Goal: Information Seeking & Learning: Learn about a topic

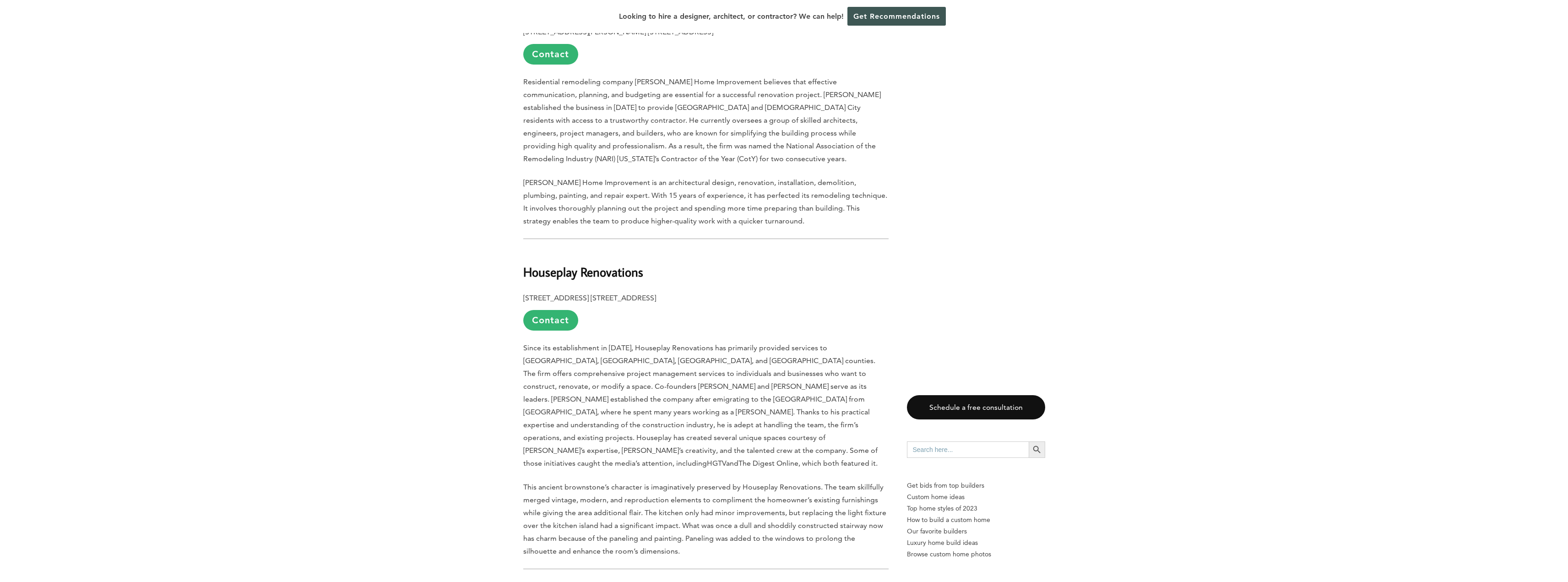
scroll to position [1649, 0]
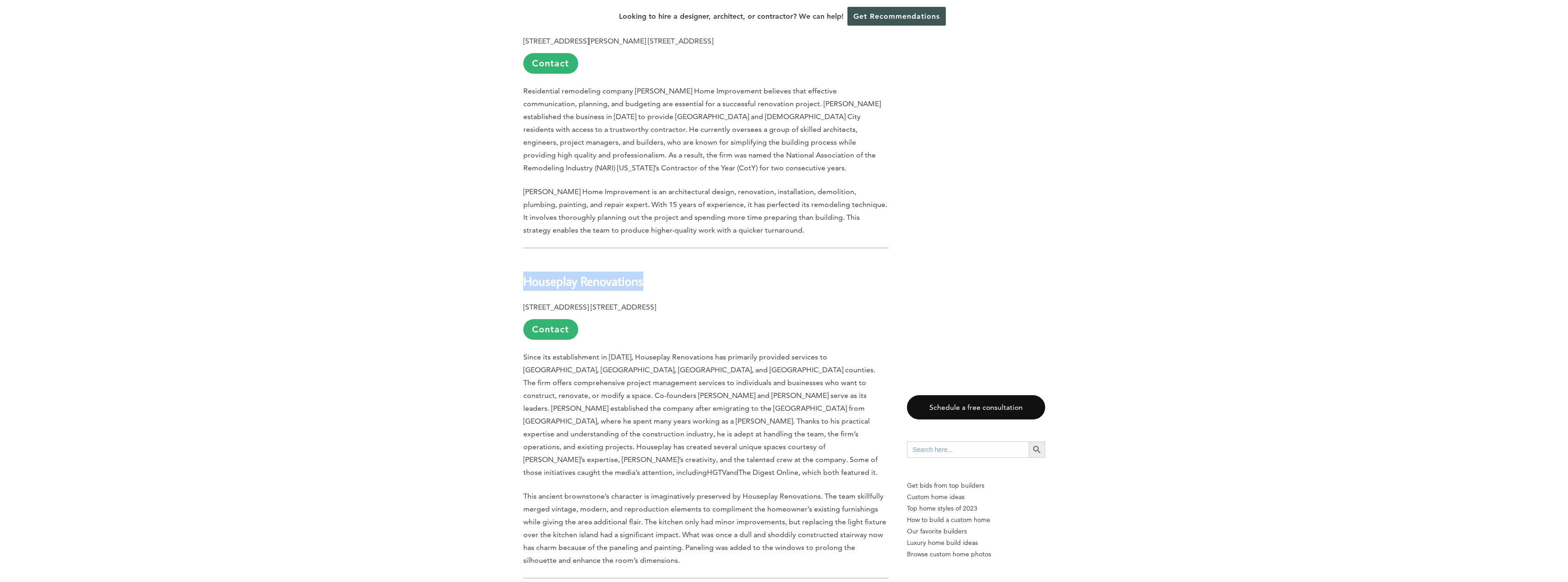
drag, startPoint x: 648, startPoint y: 249, endPoint x: 505, endPoint y: 241, distance: 143.2
click at [505, 241] on div "Last updated on [DATE] 02:49 am Family-friendly communities abound in [GEOGRAPH…" at bounding box center [784, 444] width 1568 height 3122
copy b "Houseplay Renovations"
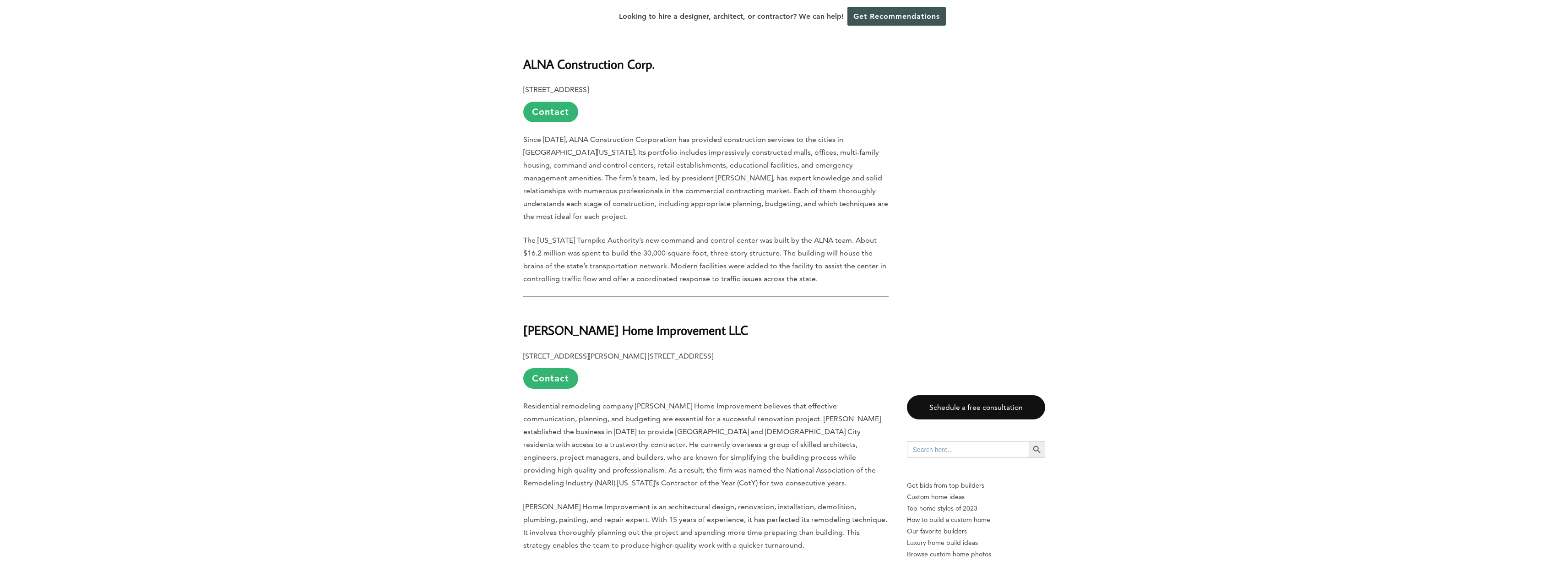
scroll to position [1328, 0]
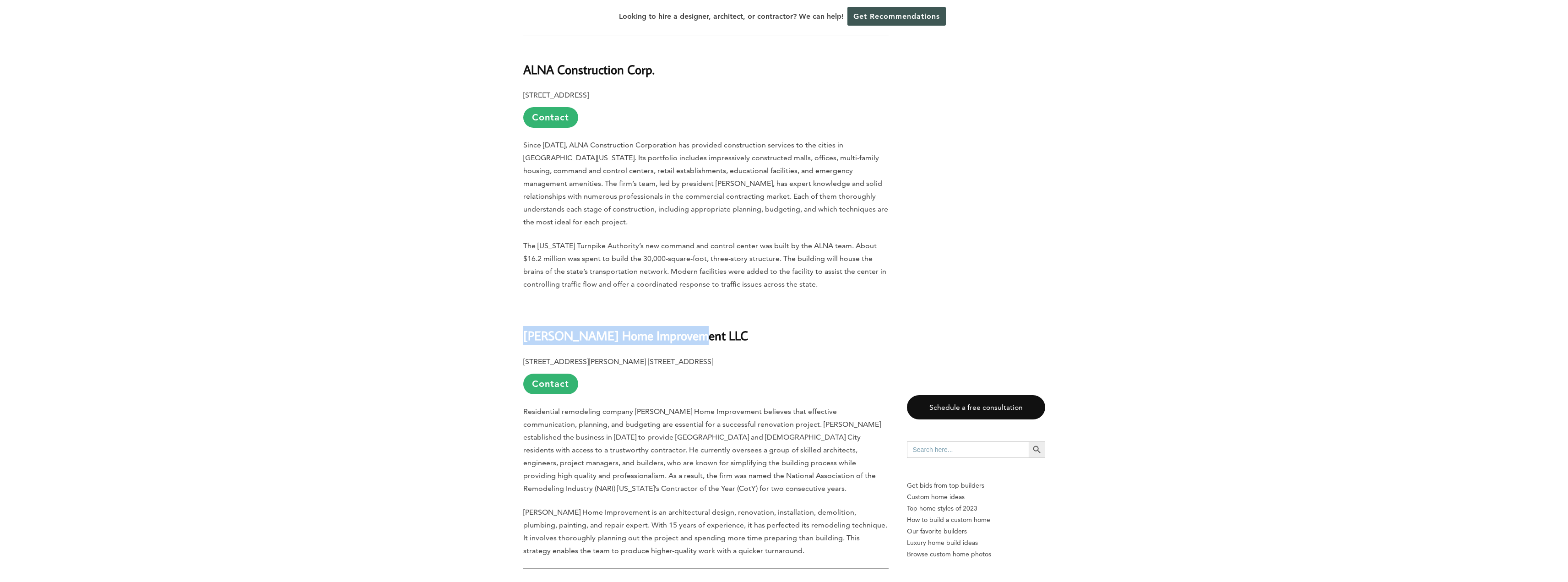
drag, startPoint x: 695, startPoint y: 298, endPoint x: 505, endPoint y: 293, distance: 190.1
copy b "[PERSON_NAME] Home Improvement LLC"
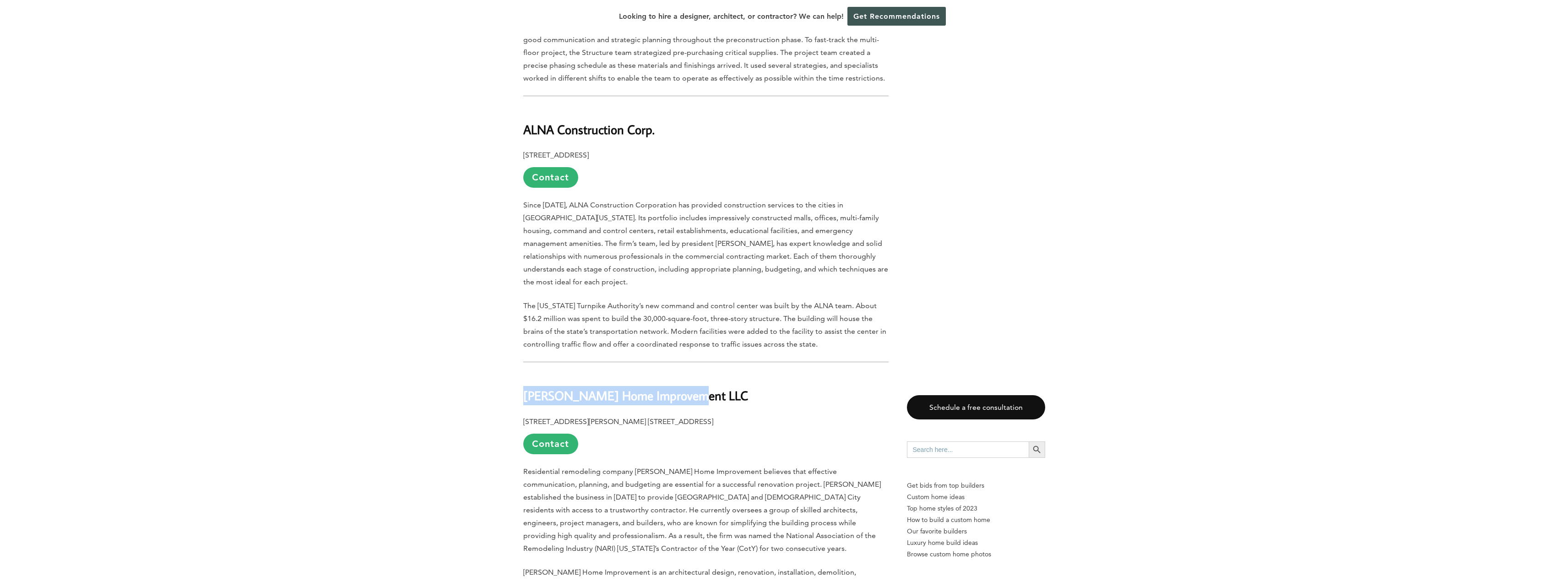
scroll to position [1191, 0]
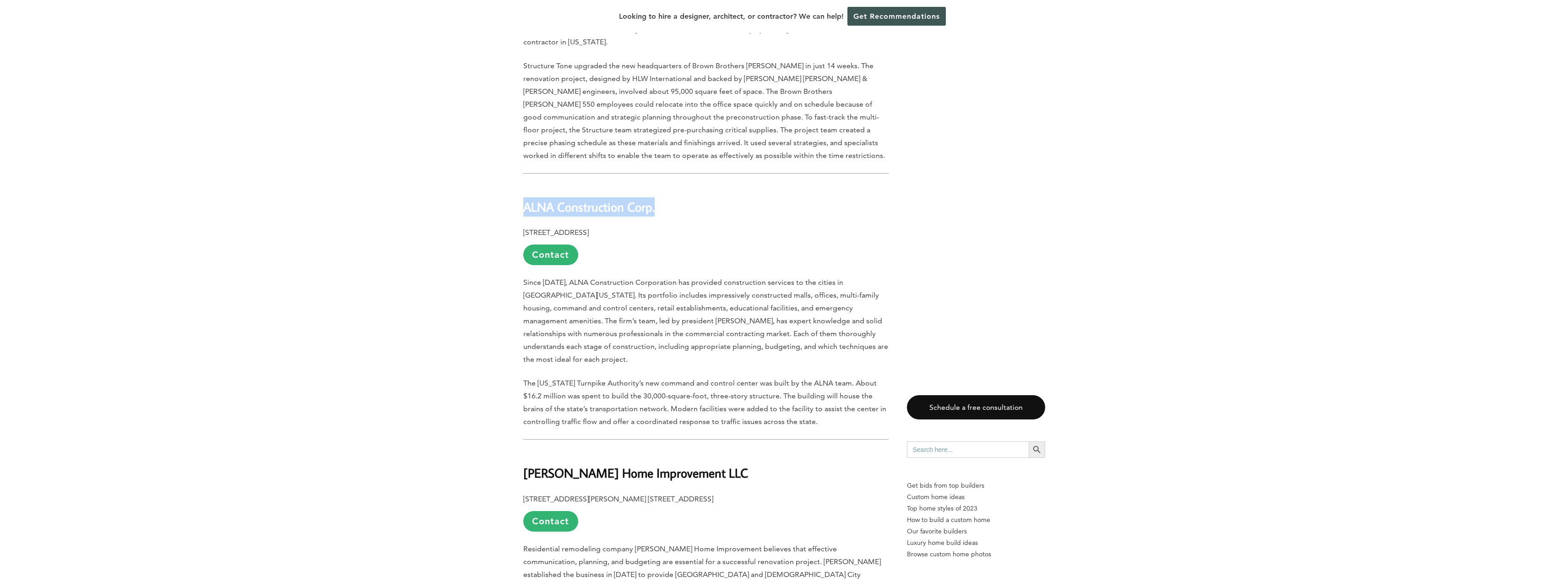
drag, startPoint x: 658, startPoint y: 169, endPoint x: 516, endPoint y: 169, distance: 142.0
copy b "ALNA Construction Corp."
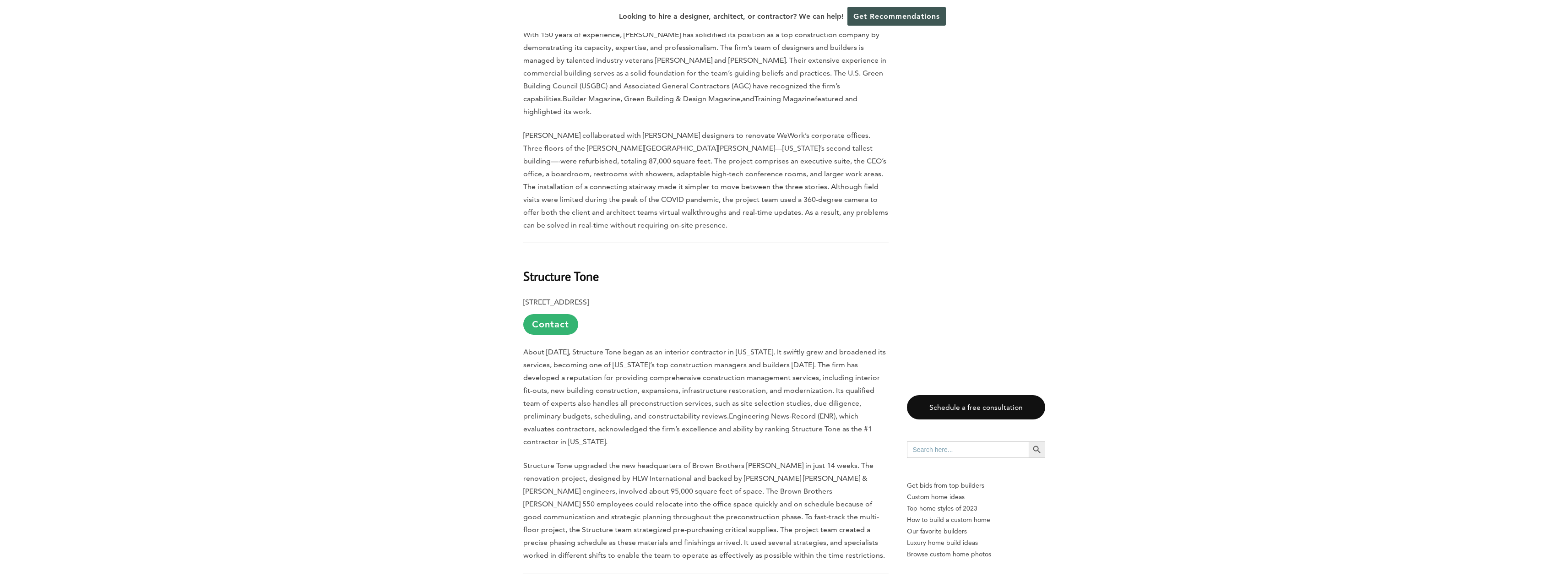
scroll to position [732, 0]
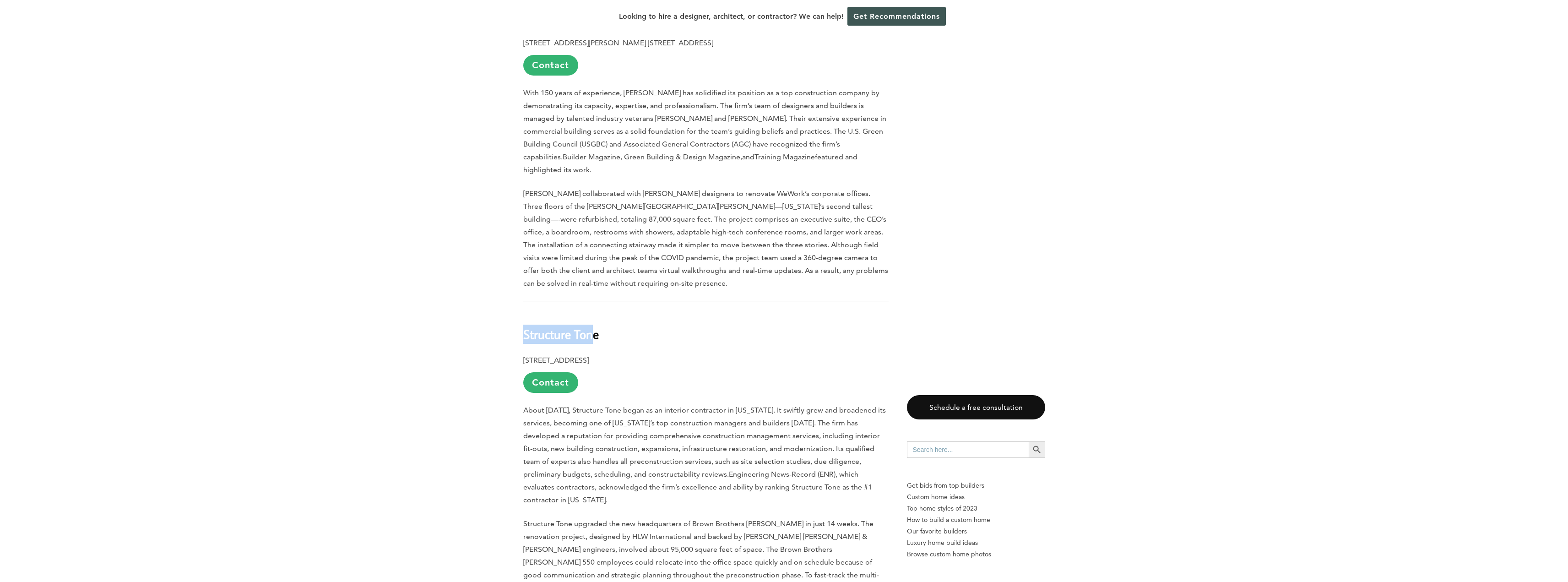
drag, startPoint x: 595, startPoint y: 296, endPoint x: 526, endPoint y: 296, distance: 69.0
click at [526, 326] on b "Structure Tone" at bounding box center [561, 334] width 75 height 16
drag, startPoint x: 612, startPoint y: 292, endPoint x: 522, endPoint y: 296, distance: 90.1
copy b "Structure Tone"
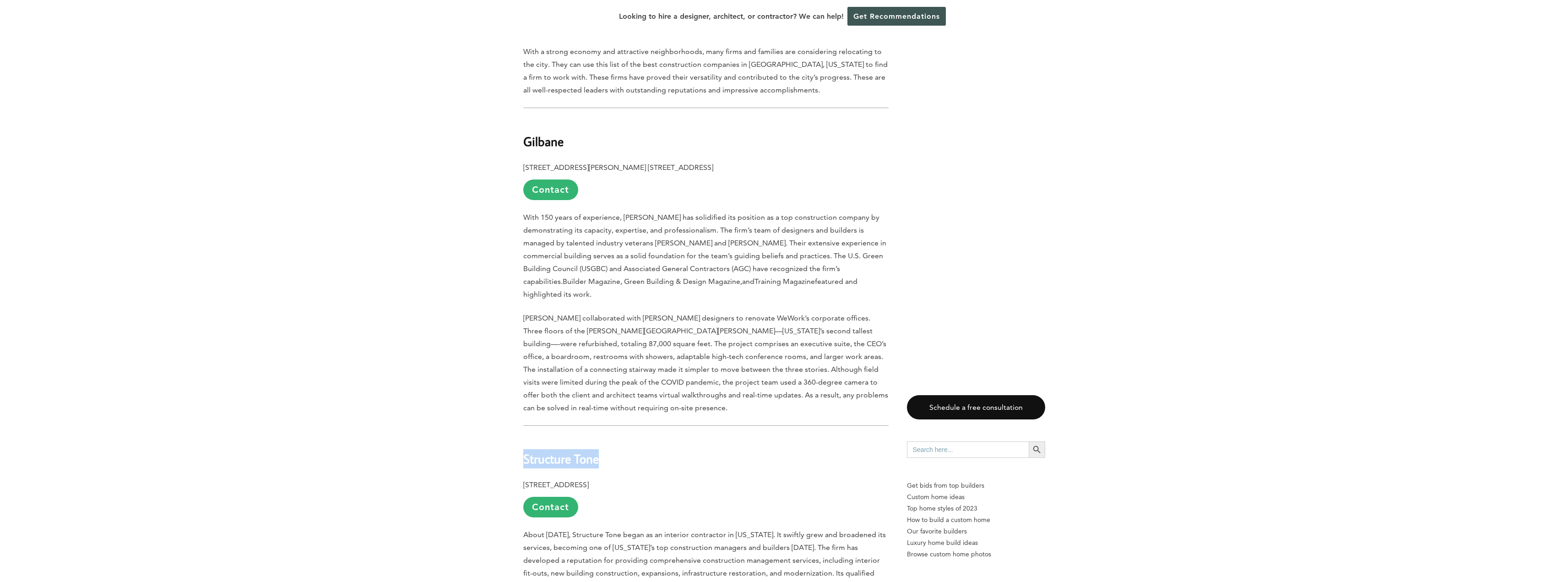
scroll to position [458, 0]
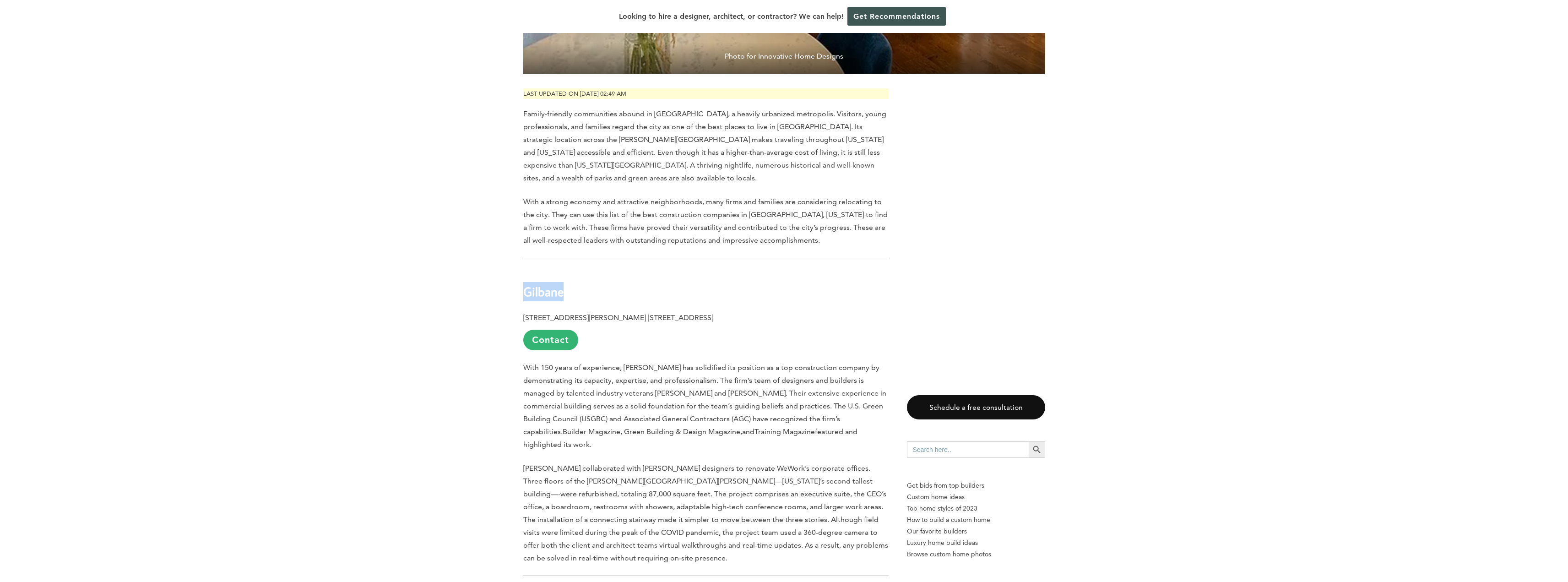
drag, startPoint x: 577, startPoint y: 275, endPoint x: 511, endPoint y: 275, distance: 66.0
copy b "Gilbane"
click at [660, 376] on p "With 150 years of experience, [PERSON_NAME] has solidified its position as a to…" at bounding box center [706, 405] width 365 height 89
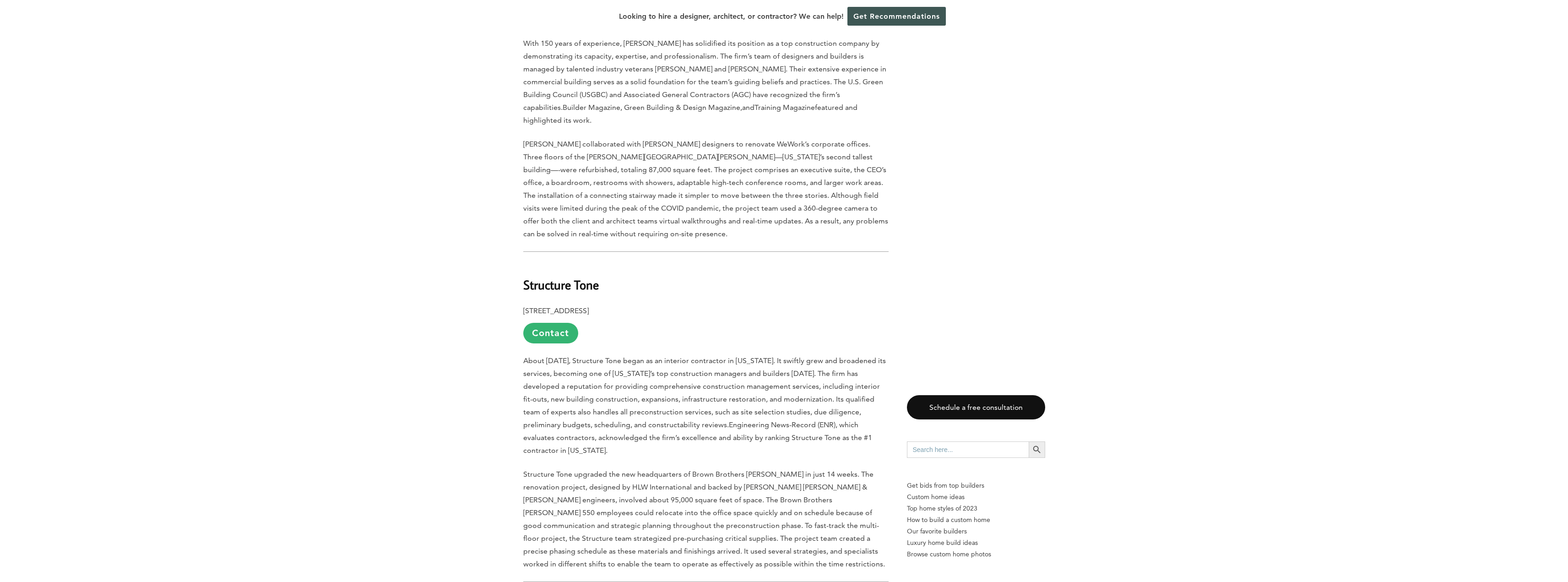
scroll to position [916, 0]
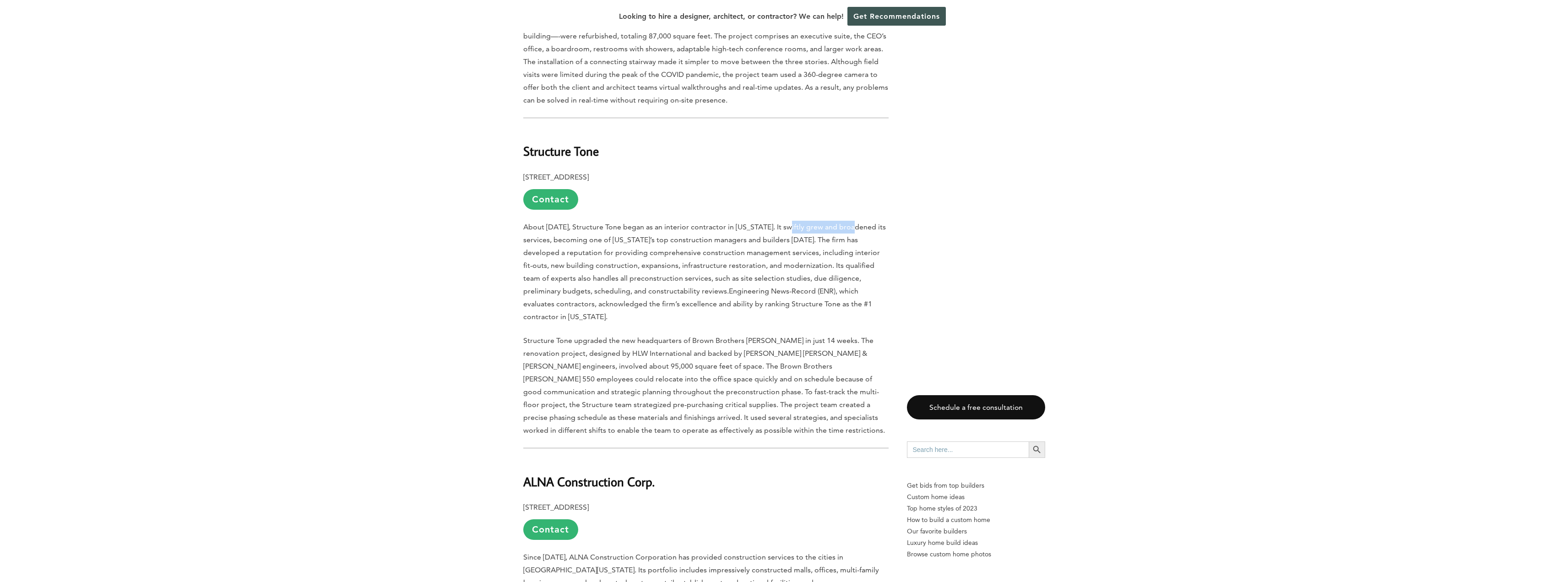
drag, startPoint x: 793, startPoint y: 192, endPoint x: 852, endPoint y: 193, distance: 59.0
click at [852, 223] on span "About [DATE], Structure Tone began as an interior contractor in [US_STATE]. It …" at bounding box center [705, 259] width 363 height 73
click at [845, 223] on span "About [DATE], Structure Tone began as an interior contractor in [US_STATE]. It …" at bounding box center [705, 259] width 363 height 73
drag, startPoint x: 587, startPoint y: 309, endPoint x: 719, endPoint y: 308, distance: 132.0
click at [719, 336] on span "Structure Tone upgraded the new headquarters of Brown Brothers [PERSON_NAME] in…" at bounding box center [704, 385] width 362 height 99
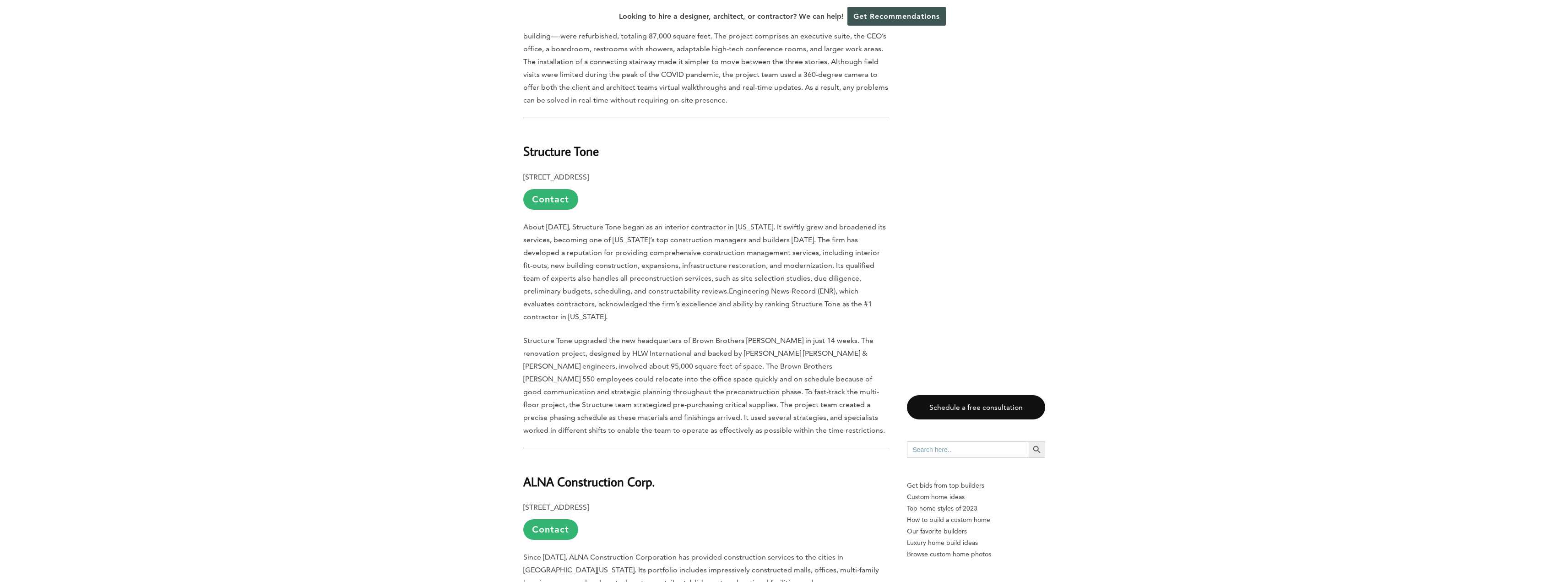
click at [751, 336] on span "Structure Tone upgraded the new headquarters of Brown Brothers [PERSON_NAME] in…" at bounding box center [704, 385] width 362 height 99
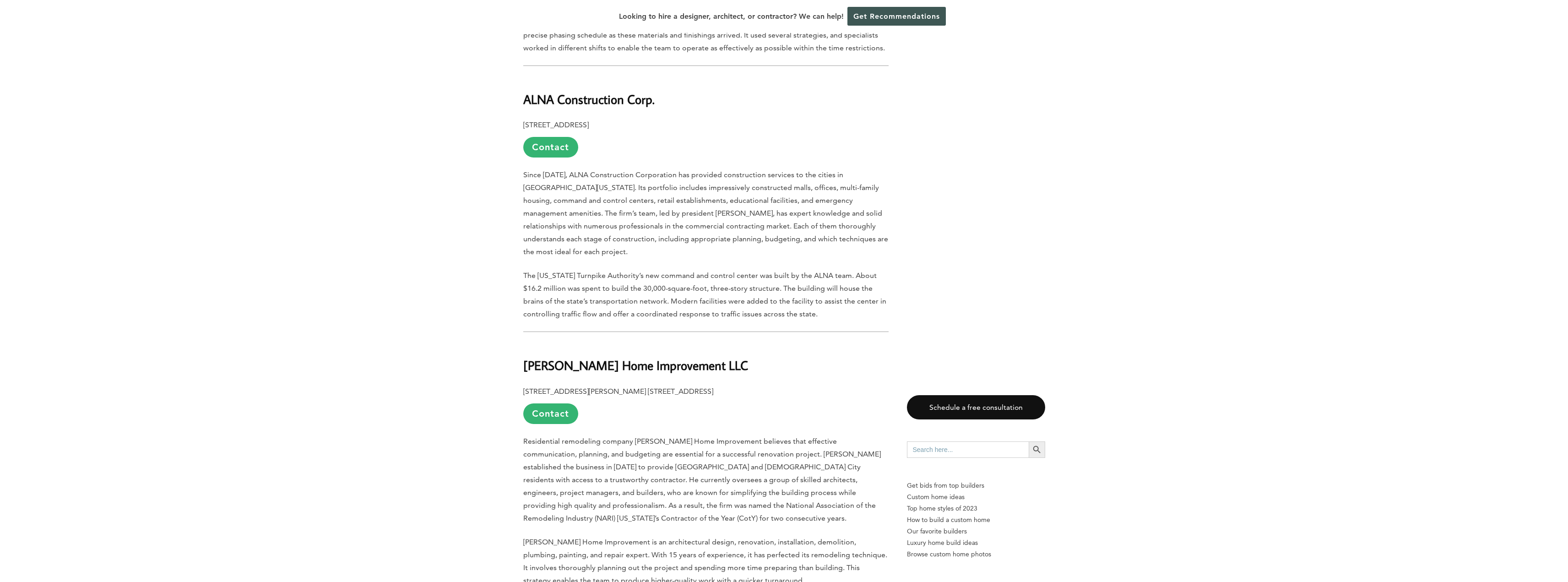
scroll to position [1282, 0]
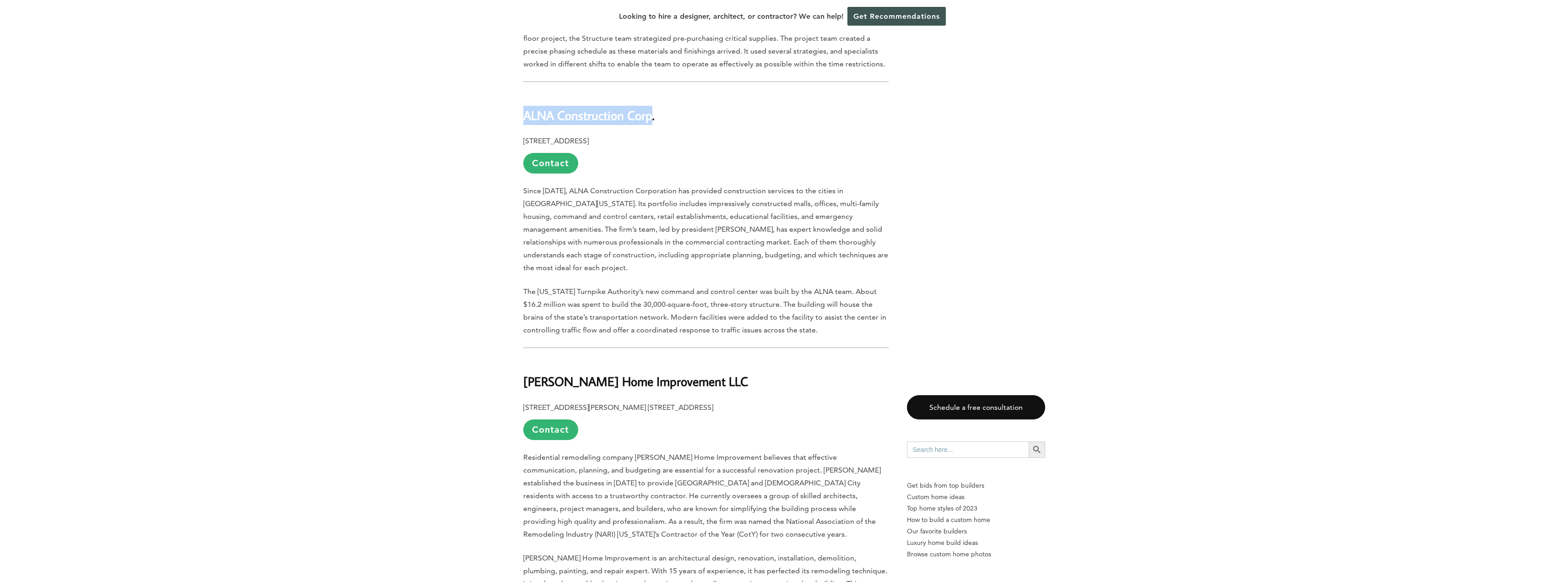
drag, startPoint x: 519, startPoint y: 80, endPoint x: 653, endPoint y: 86, distance: 134.1
copy b "ALNA Construction Corp"
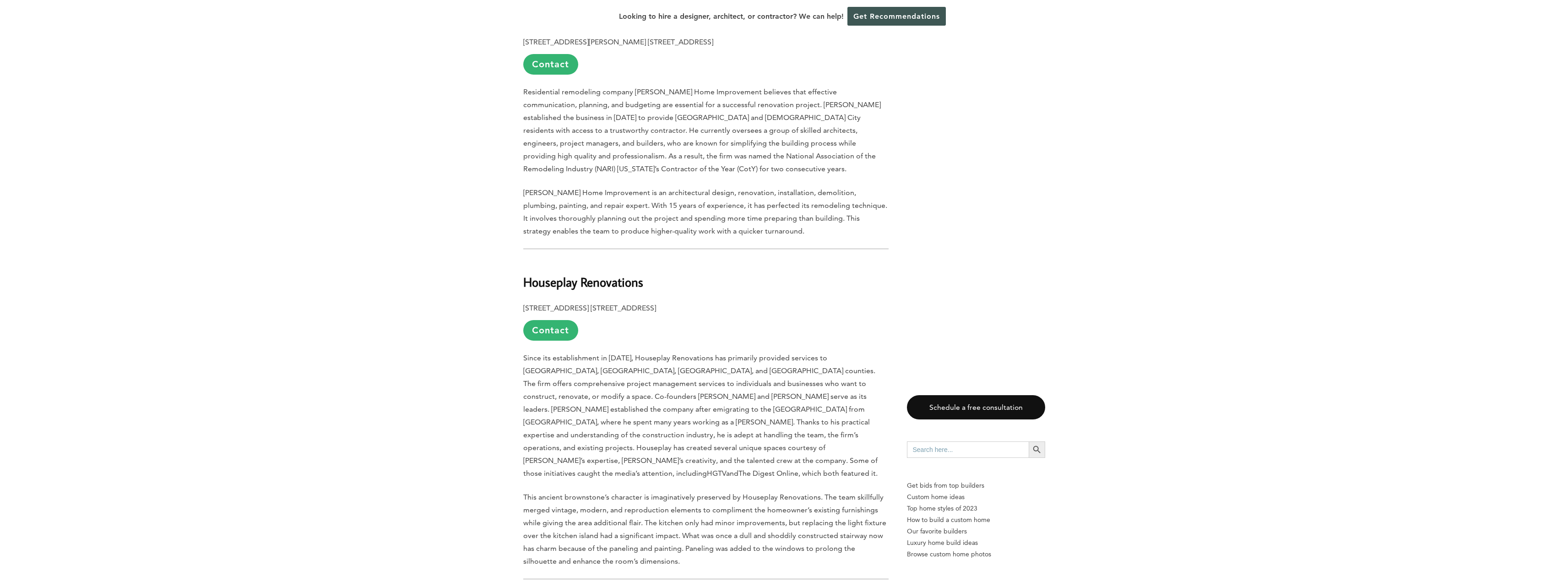
scroll to position [1649, 0]
drag, startPoint x: 653, startPoint y: 242, endPoint x: 505, endPoint y: 249, distance: 148.2
click at [505, 249] on div "Last updated on [DATE] 02:49 am Family-friendly communities abound in [GEOGRAPH…" at bounding box center [784, 444] width 1568 height 3122
copy b "Houseplay Renovations"
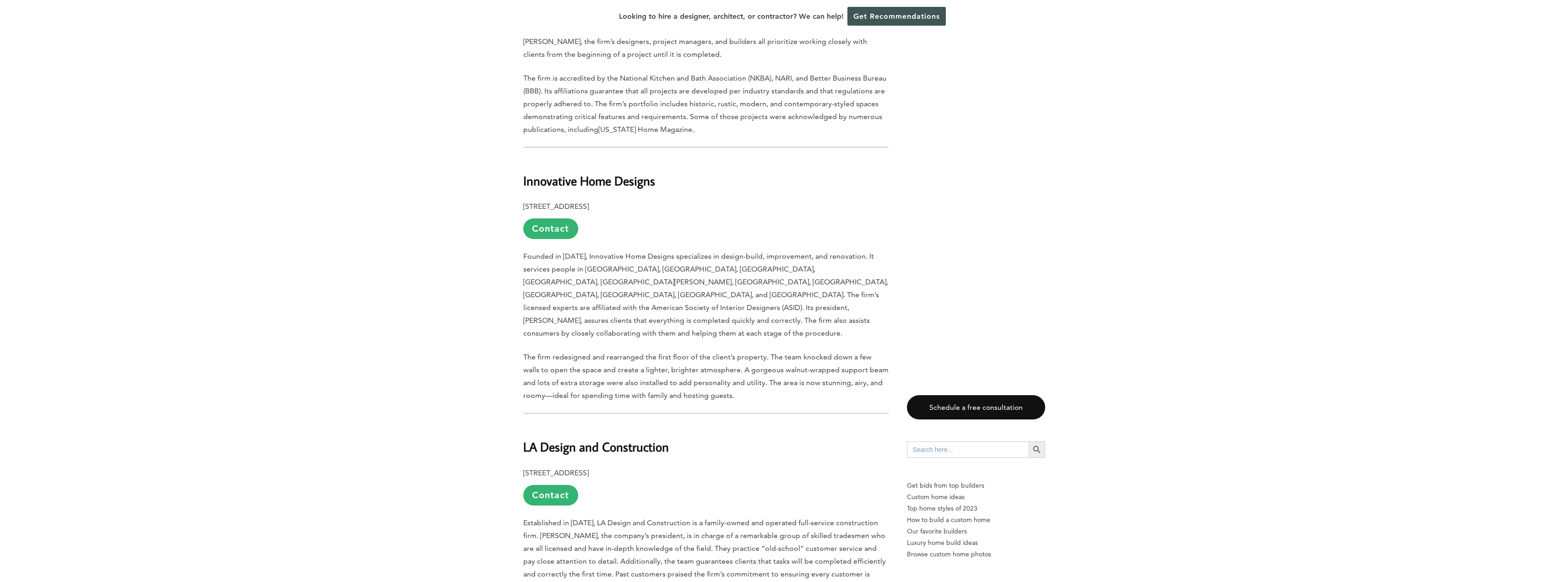
scroll to position [2335, 0]
drag, startPoint x: 659, startPoint y: 129, endPoint x: 510, endPoint y: 128, distance: 149.0
copy b "Innovative Home Designs"
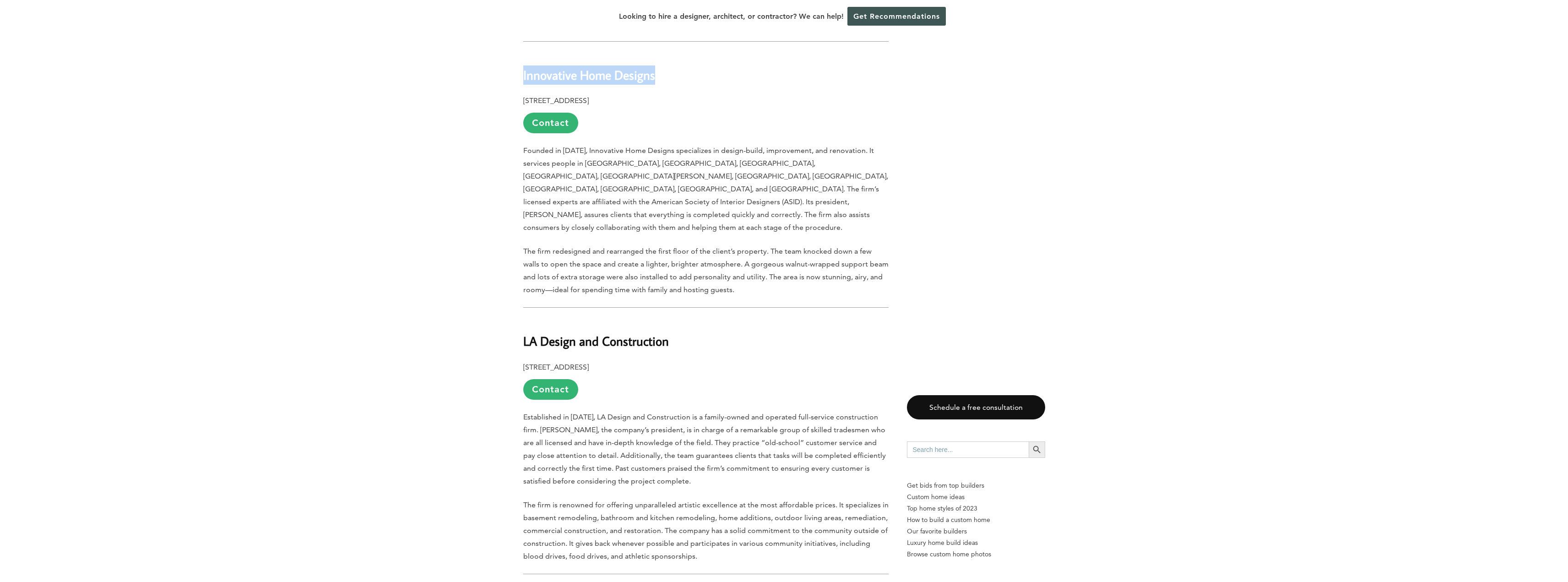
scroll to position [2610, 0]
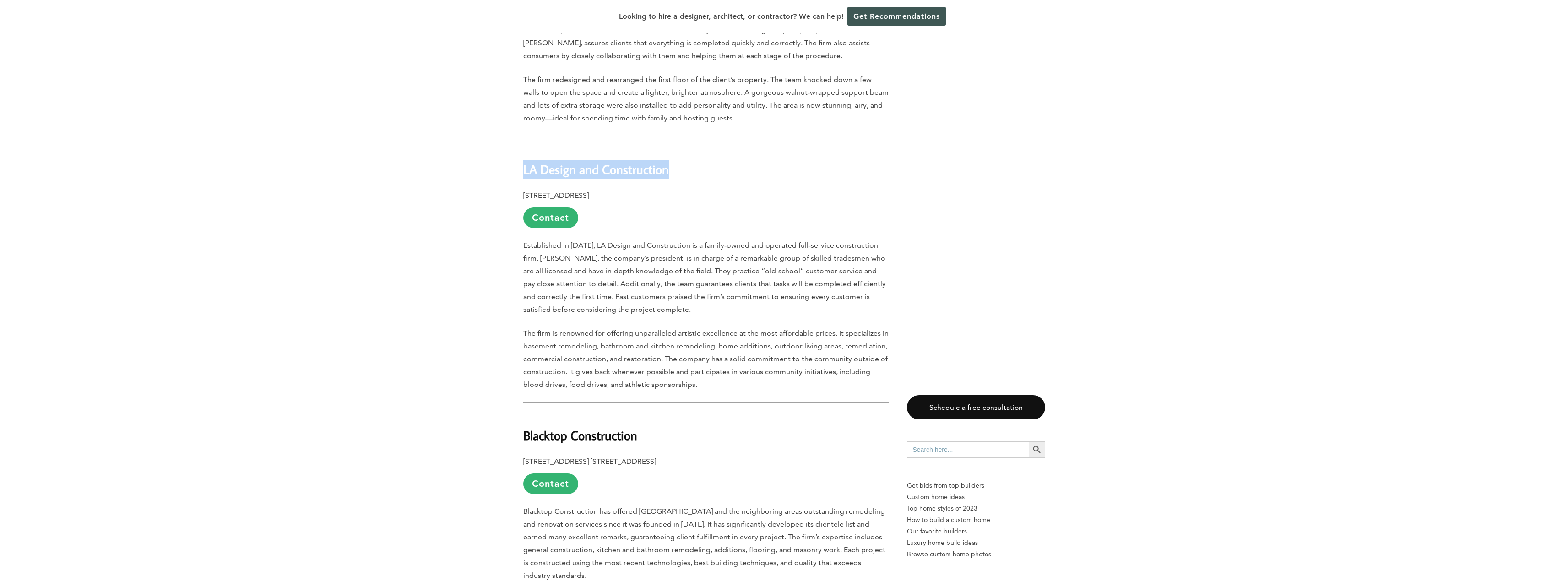
drag, startPoint x: 676, startPoint y: 106, endPoint x: 503, endPoint y: 106, distance: 173.0
copy b "LA Design and Construction"
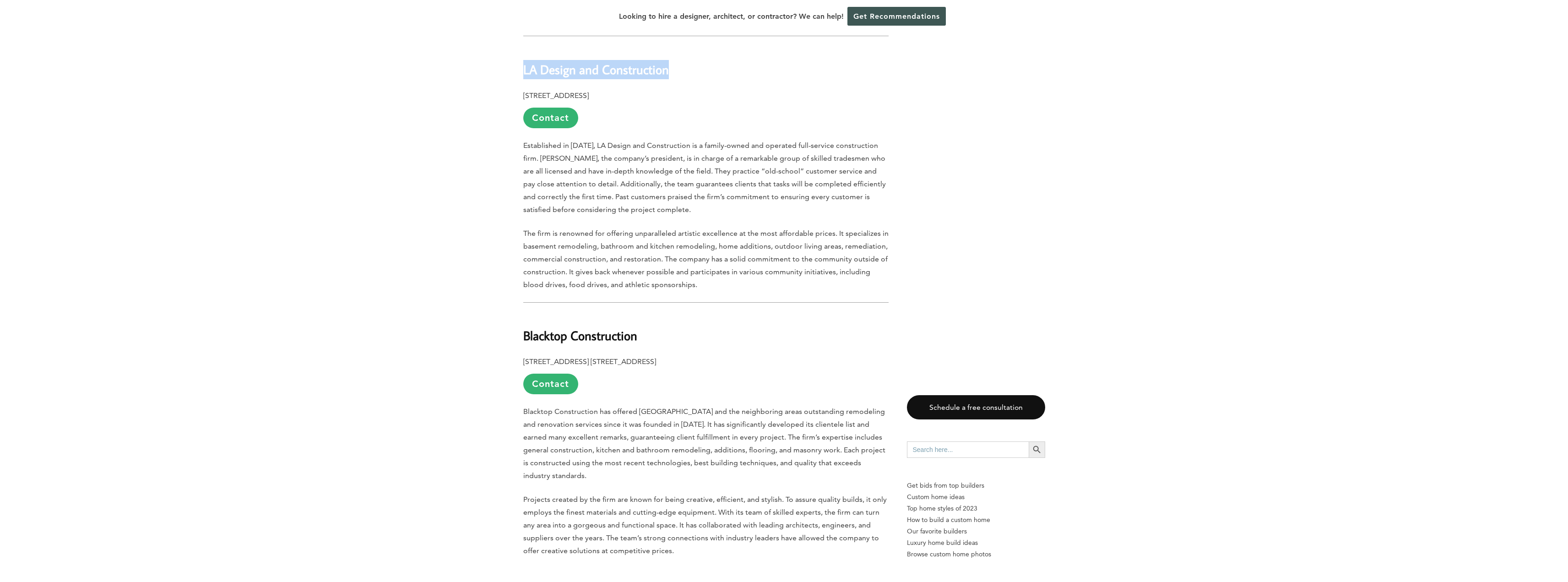
scroll to position [2507, 0]
